Goal: Information Seeking & Learning: Check status

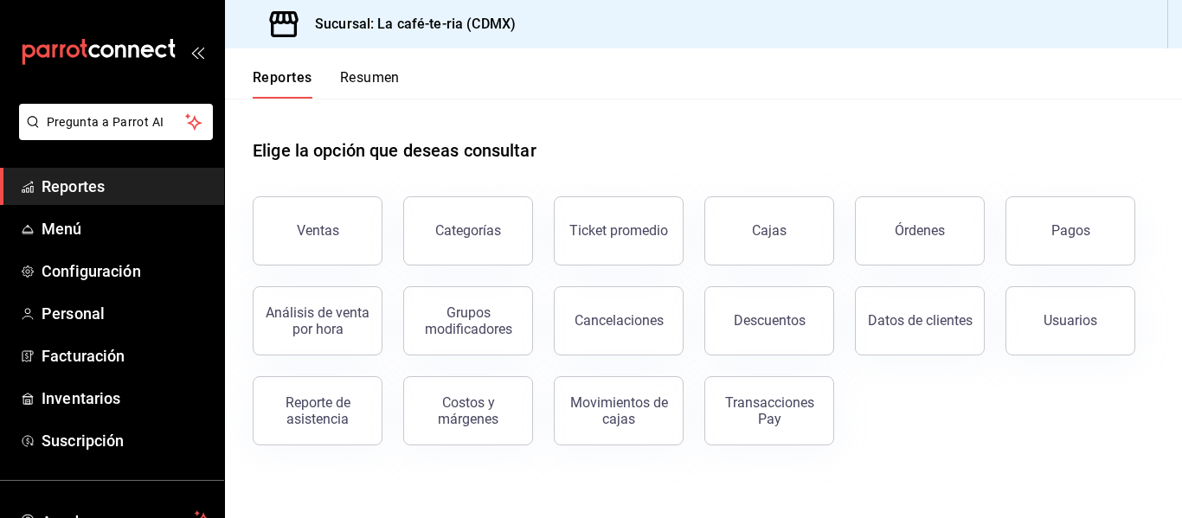
click at [906, 260] on button "Órdenes" at bounding box center [920, 230] width 130 height 69
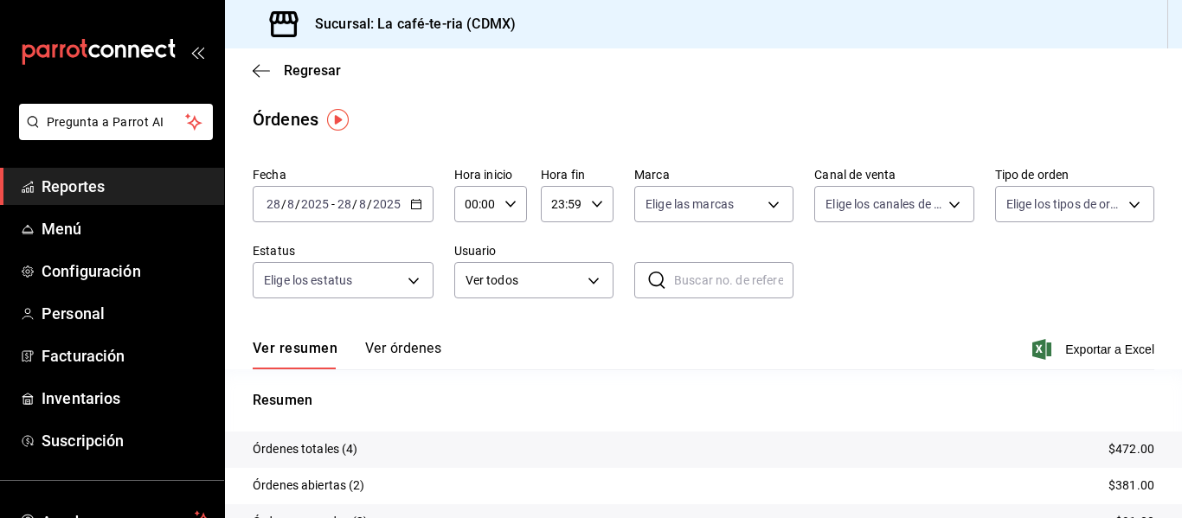
click at [410, 207] on icon "button" at bounding box center [416, 204] width 12 height 12
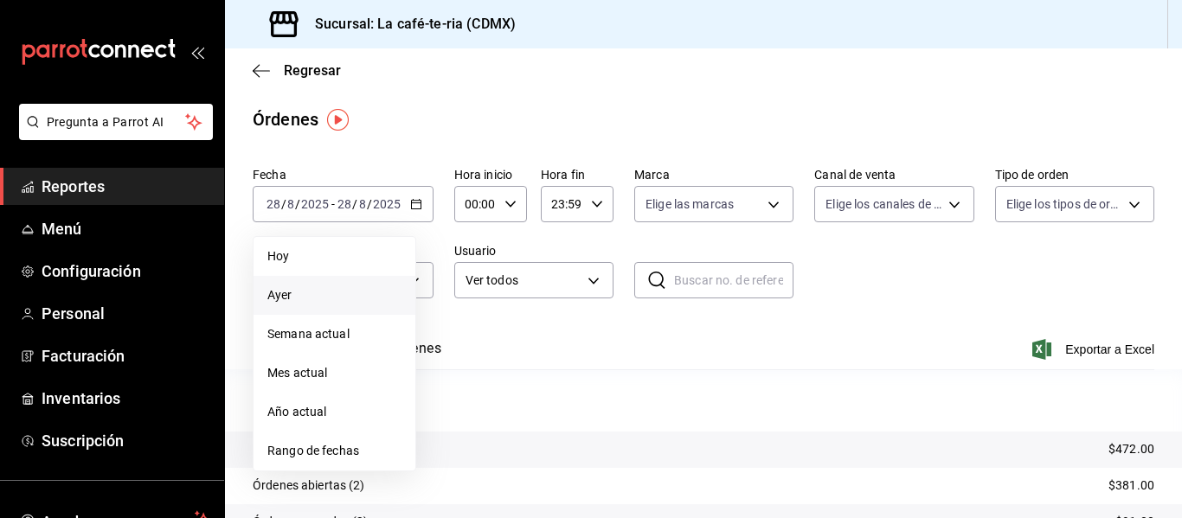
click at [356, 289] on span "Ayer" at bounding box center [334, 295] width 134 height 18
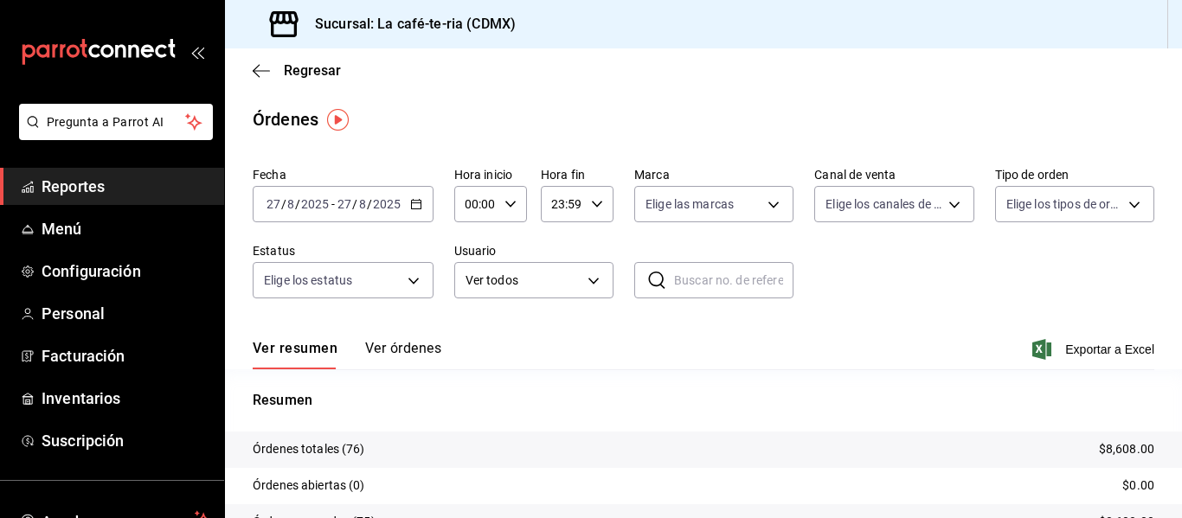
click at [431, 351] on button "Ver órdenes" at bounding box center [403, 354] width 76 height 29
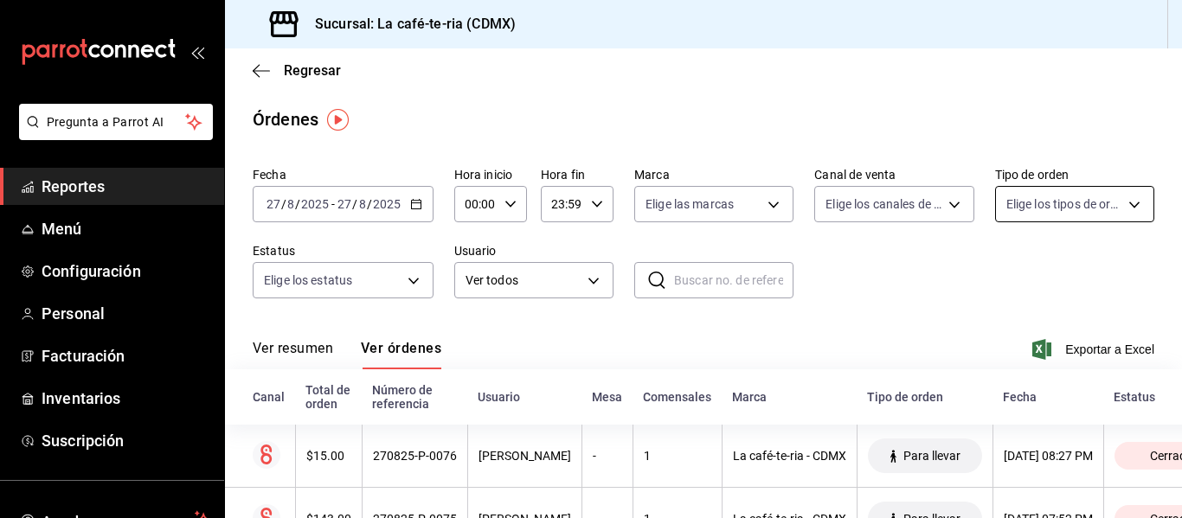
click at [996, 207] on body "Pregunta a Parrot AI Reportes Menú Configuración Personal Facturación Inventari…" at bounding box center [591, 259] width 1182 height 518
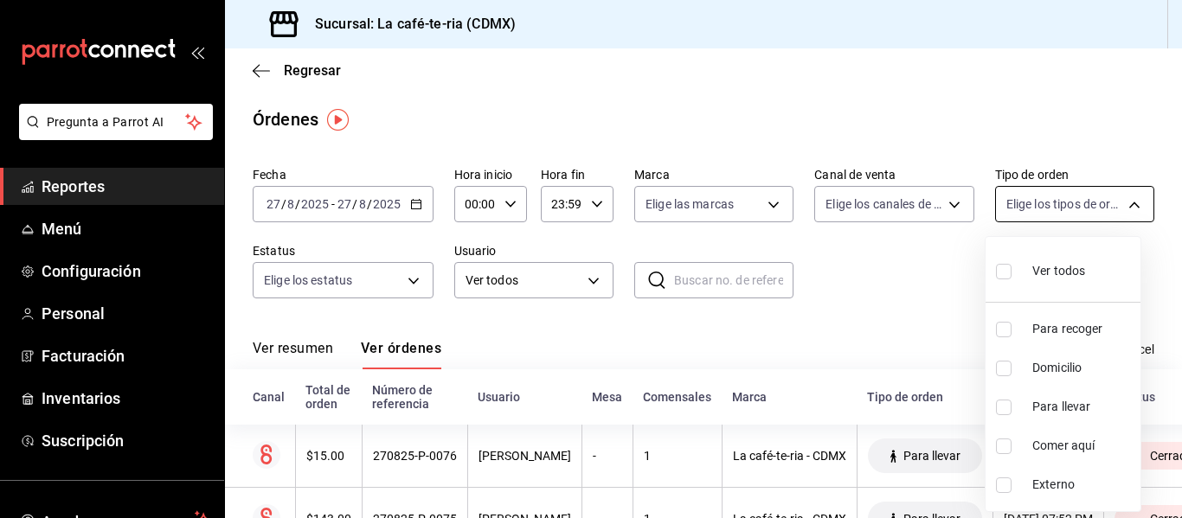
click at [996, 207] on div at bounding box center [591, 259] width 1182 height 518
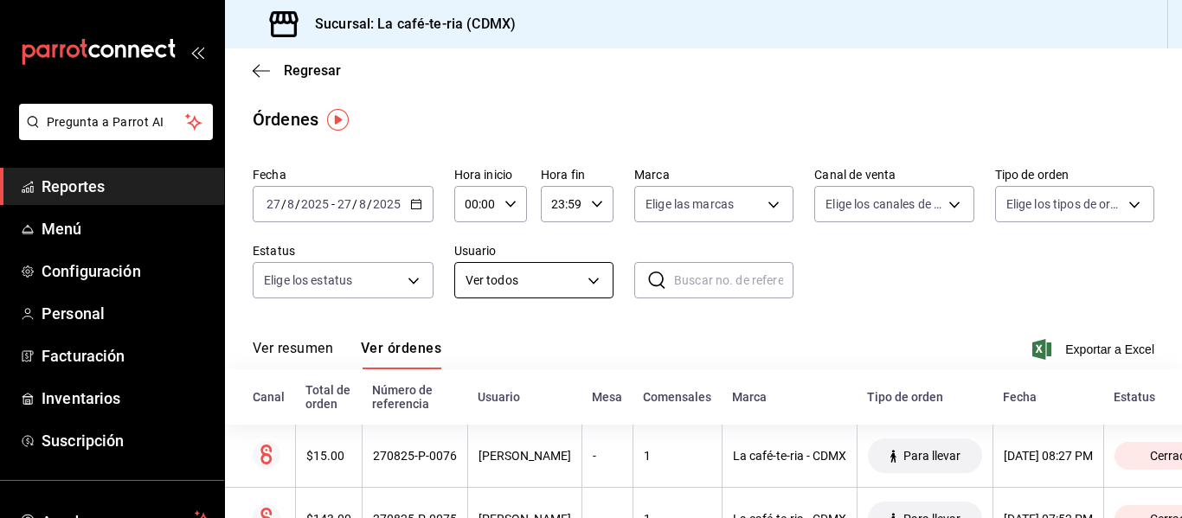
click at [549, 284] on body "Pregunta a Parrot AI Reportes Menú Configuración Personal Facturación Inventari…" at bounding box center [591, 259] width 1182 height 518
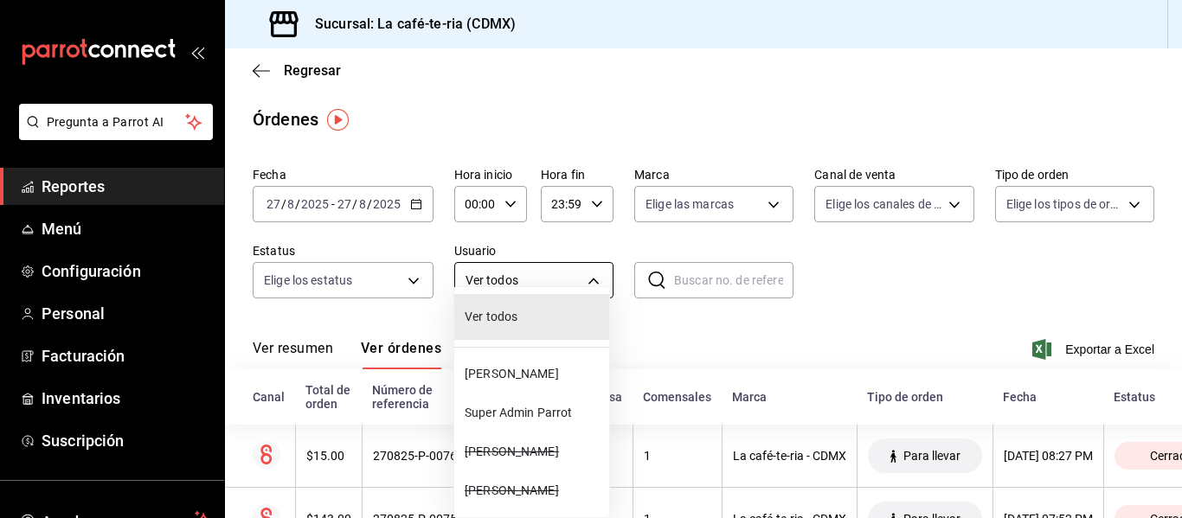
click at [549, 284] on div at bounding box center [591, 259] width 1182 height 518
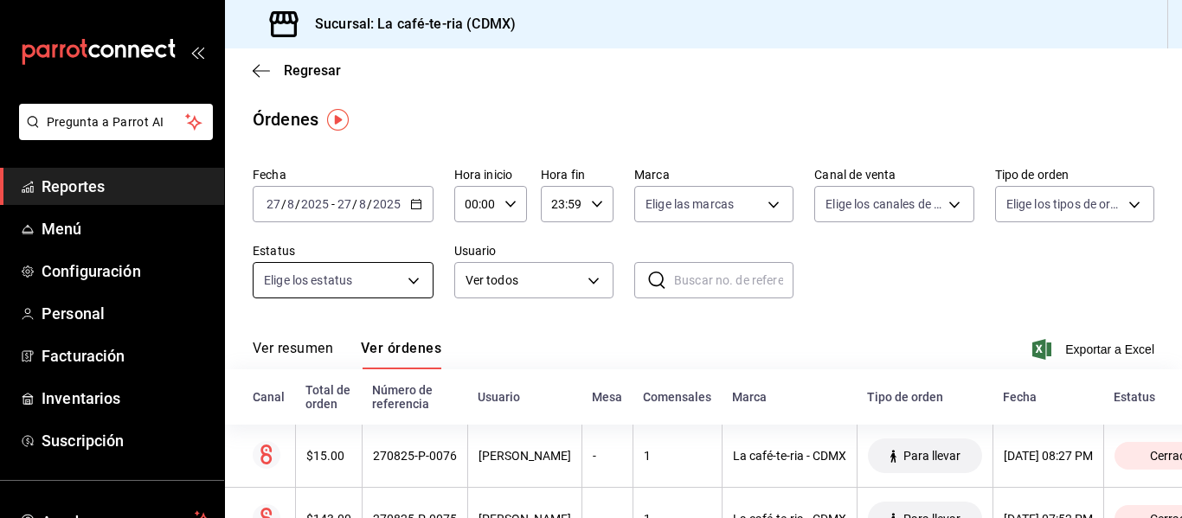
click at [329, 277] on body "Pregunta a Parrot AI Reportes Menú Configuración Personal Facturación Inventari…" at bounding box center [591, 259] width 1182 height 518
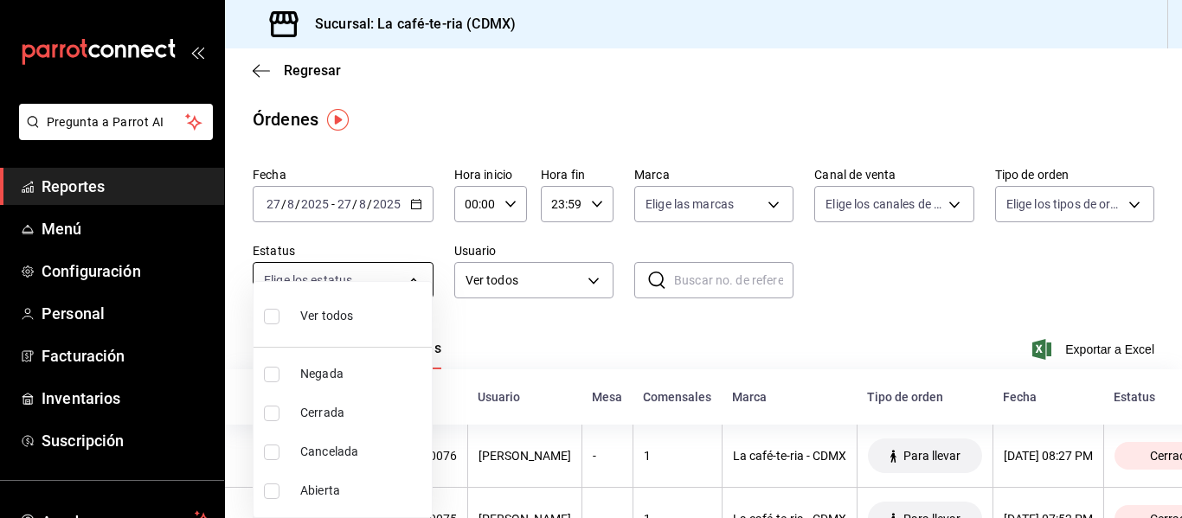
click at [329, 277] on div at bounding box center [591, 259] width 1182 height 518
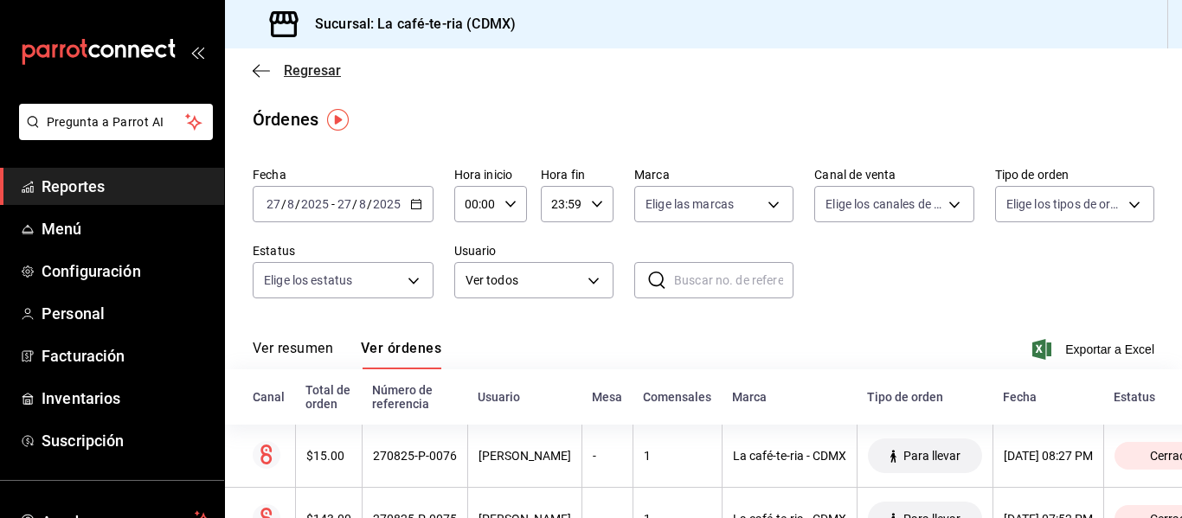
click at [317, 75] on span "Regresar" at bounding box center [312, 70] width 57 height 16
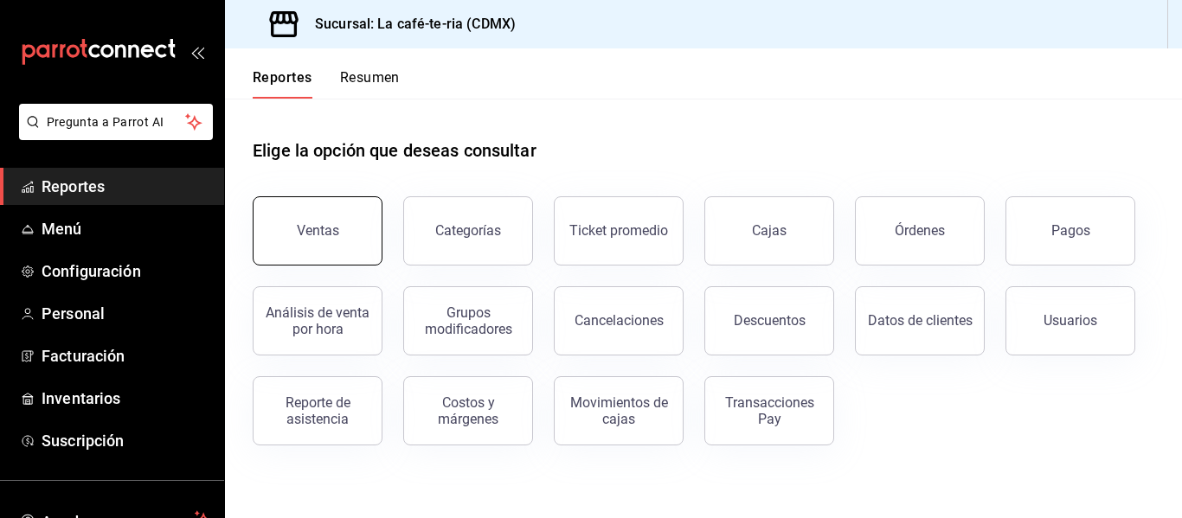
click at [377, 247] on div "Ventas" at bounding box center [307, 221] width 151 height 90
click at [364, 253] on button "Ventas" at bounding box center [318, 230] width 130 height 69
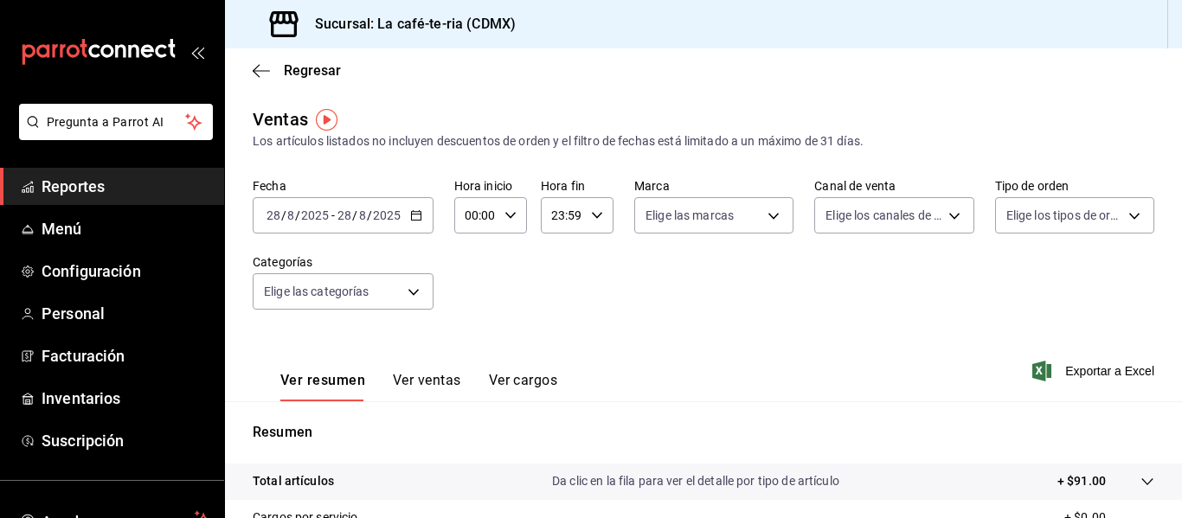
click at [422, 223] on div "[DATE] [DATE] - [DATE] [DATE]" at bounding box center [343, 215] width 181 height 36
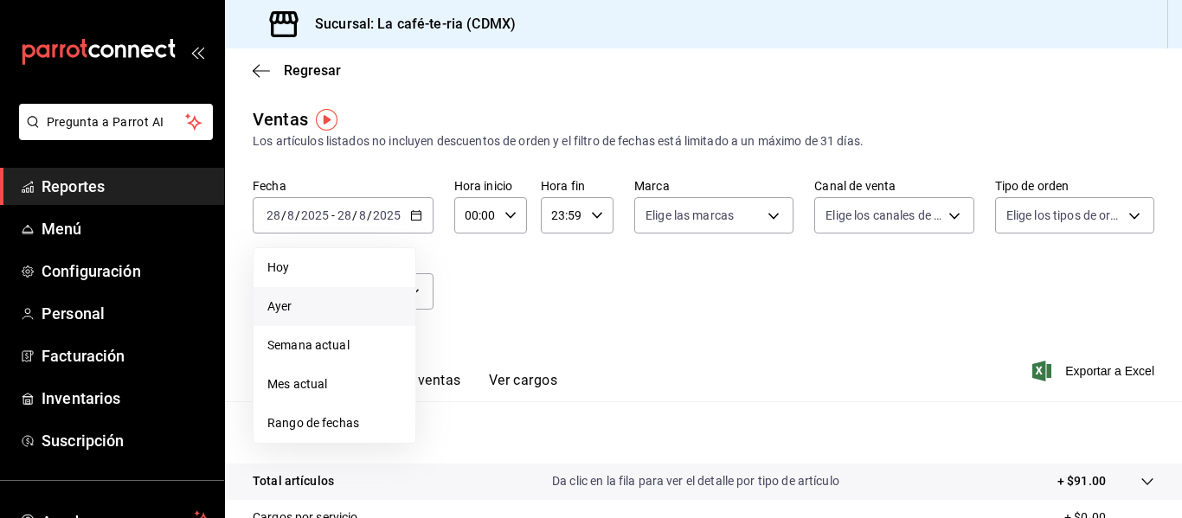
click at [367, 301] on span "Ayer" at bounding box center [334, 307] width 134 height 18
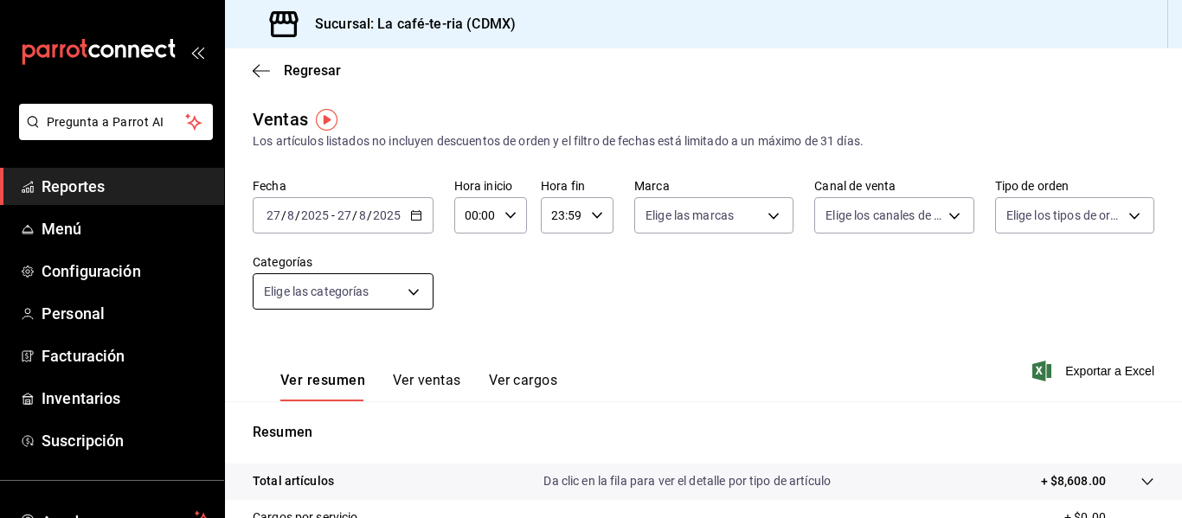
click at [361, 295] on body "Pregunta a Parrot AI Reportes Menú Configuración Personal Facturación Inventari…" at bounding box center [591, 259] width 1182 height 518
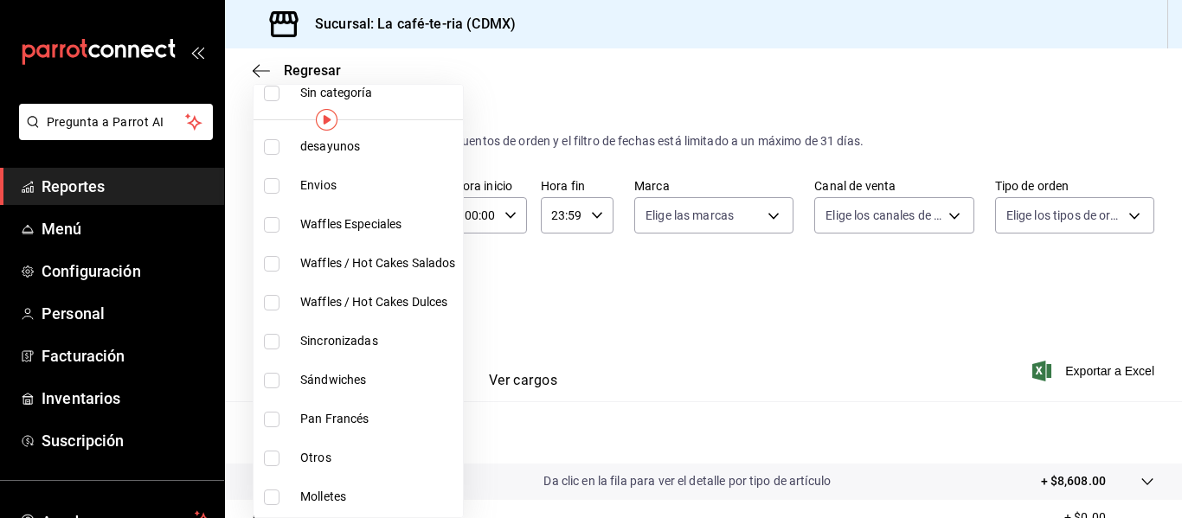
scroll to position [87, 0]
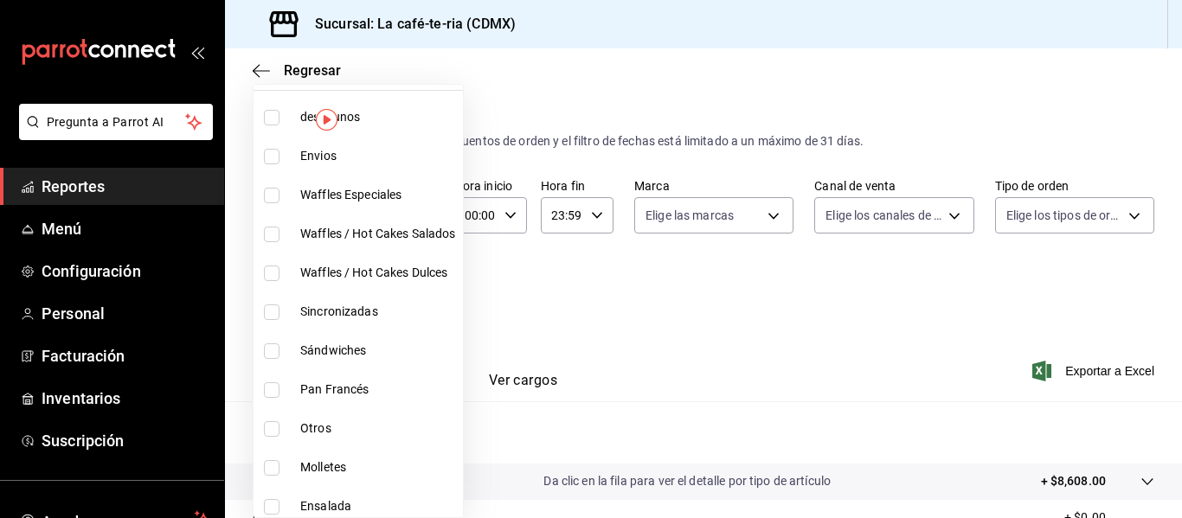
click at [345, 167] on li "Envios" at bounding box center [357, 156] width 209 height 39
type input "efabd667-b623-4292-8dc4-ddd205595284"
checkbox input "true"
click at [676, 299] on div at bounding box center [591, 259] width 1182 height 518
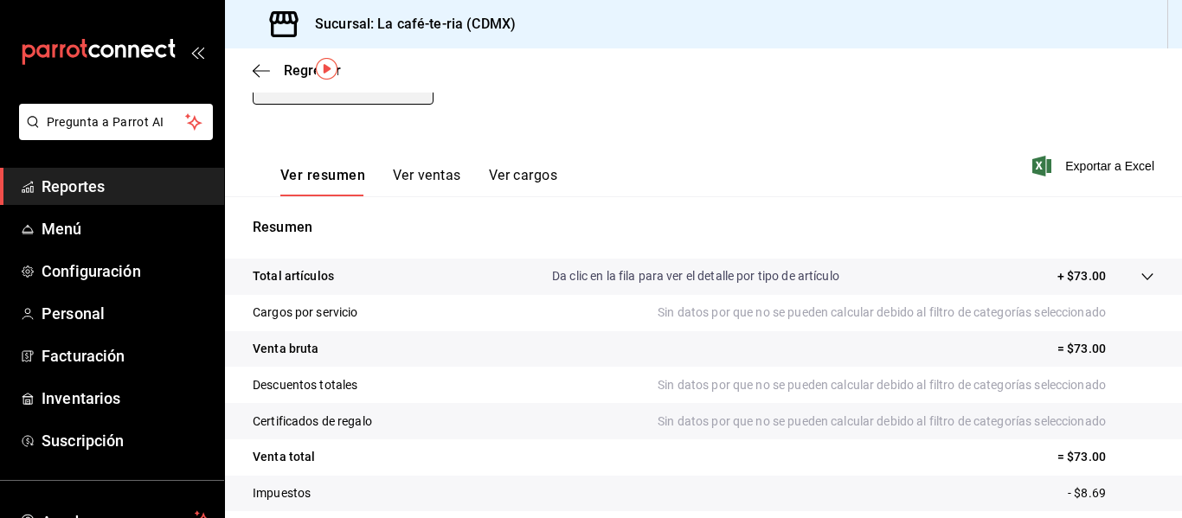
scroll to position [51, 0]
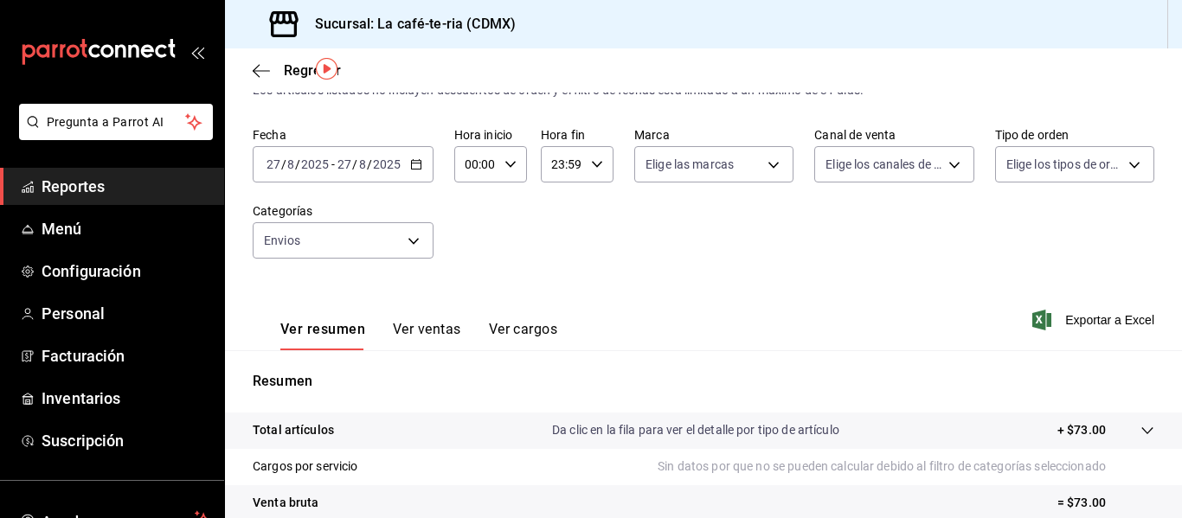
click at [436, 337] on button "Ver ventas" at bounding box center [427, 335] width 68 height 29
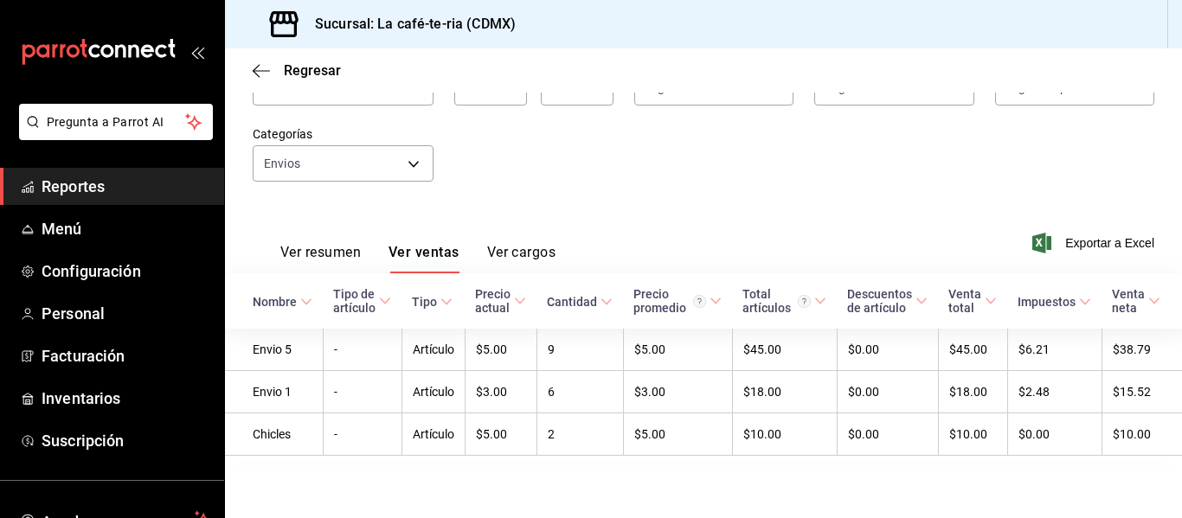
scroll to position [145, 0]
click at [305, 79] on div "Regresar" at bounding box center [703, 70] width 957 height 44
click at [290, 74] on span "Regresar" at bounding box center [312, 70] width 57 height 16
